Goal: Task Accomplishment & Management: Use online tool/utility

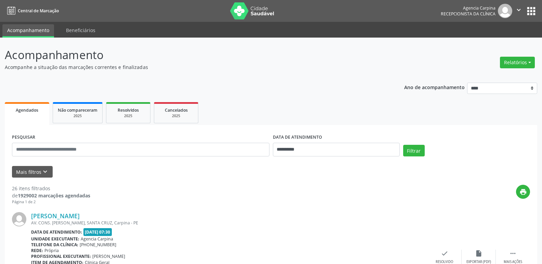
click at [516, 58] on button "Relatórios" at bounding box center [517, 63] width 35 height 12
click at [506, 81] on link "Agendamentos" at bounding box center [497, 77] width 73 height 10
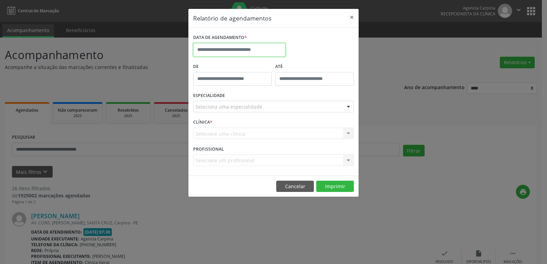
click at [259, 48] on input "text" at bounding box center [239, 50] width 92 height 14
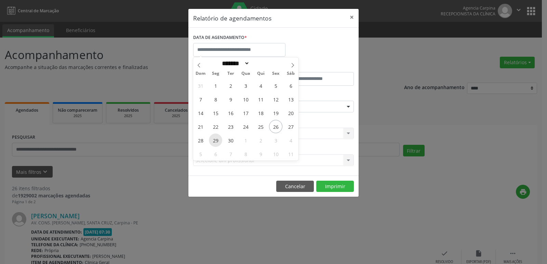
click at [216, 141] on span "29" at bounding box center [215, 140] width 13 height 13
type input "**********"
click at [216, 141] on span "29" at bounding box center [215, 140] width 13 height 13
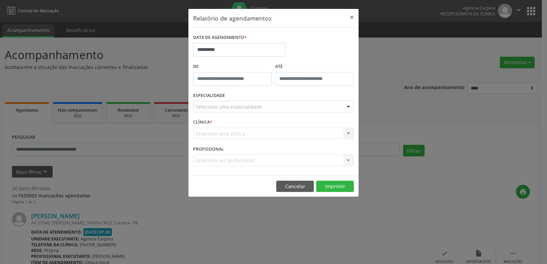
click at [280, 108] on div "Seleciona uma especialidade" at bounding box center [273, 107] width 161 height 12
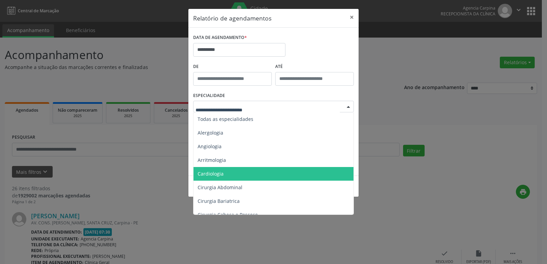
click at [251, 168] on span "Cardiologia" at bounding box center [273, 174] width 161 height 14
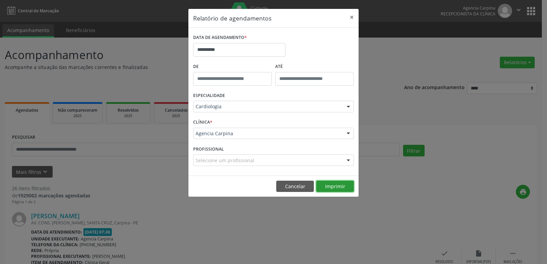
click at [339, 186] on button "Imprimir" at bounding box center [335, 187] width 38 height 12
